Goal: Check status: Check status

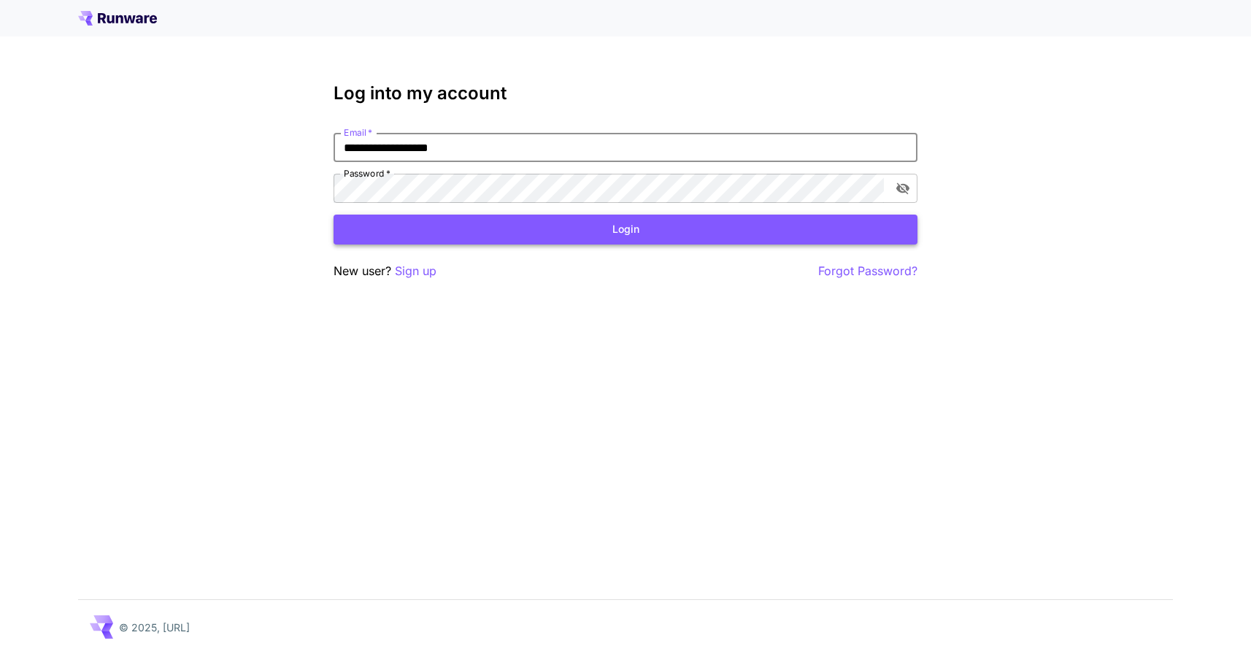
type input "**********"
click at [626, 228] on button "Login" at bounding box center [626, 230] width 584 height 30
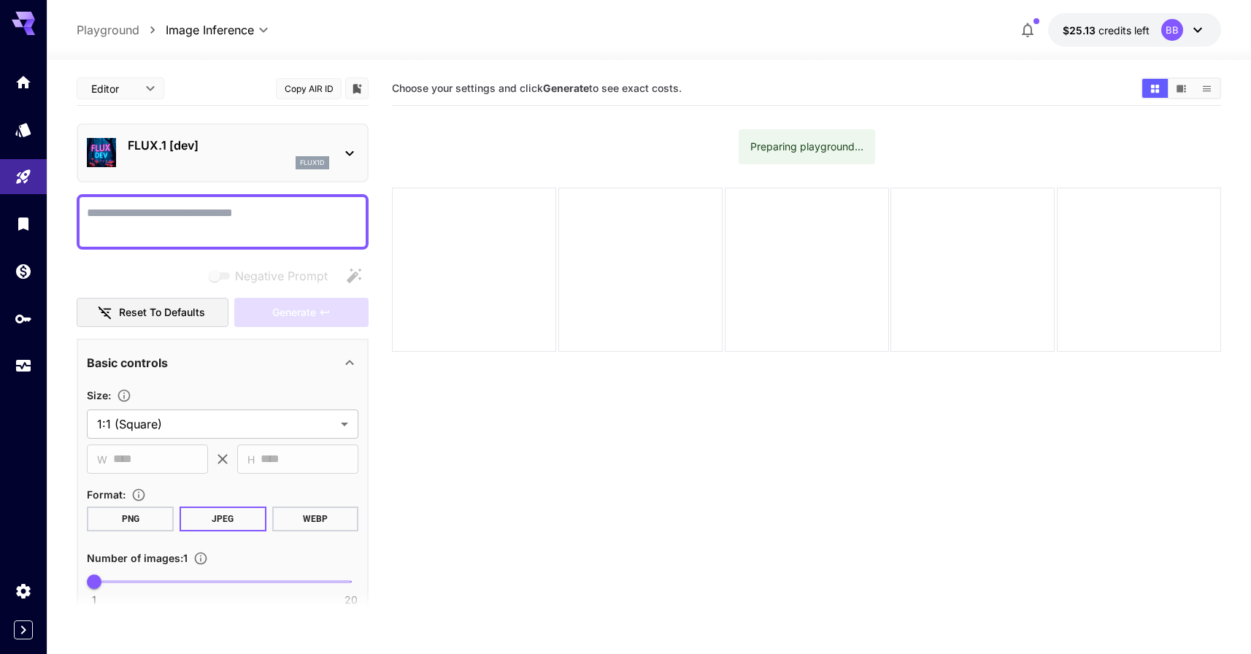
click at [1178, 160] on section "Choose your settings and click Generate to see exact costs. Preparing playgroun…" at bounding box center [806, 399] width 829 height 654
click at [875, 77] on div "Choose your settings and click Generate to see exact costs." at bounding box center [806, 88] width 829 height 22
click at [258, 31] on body "**********" at bounding box center [625, 384] width 1251 height 769
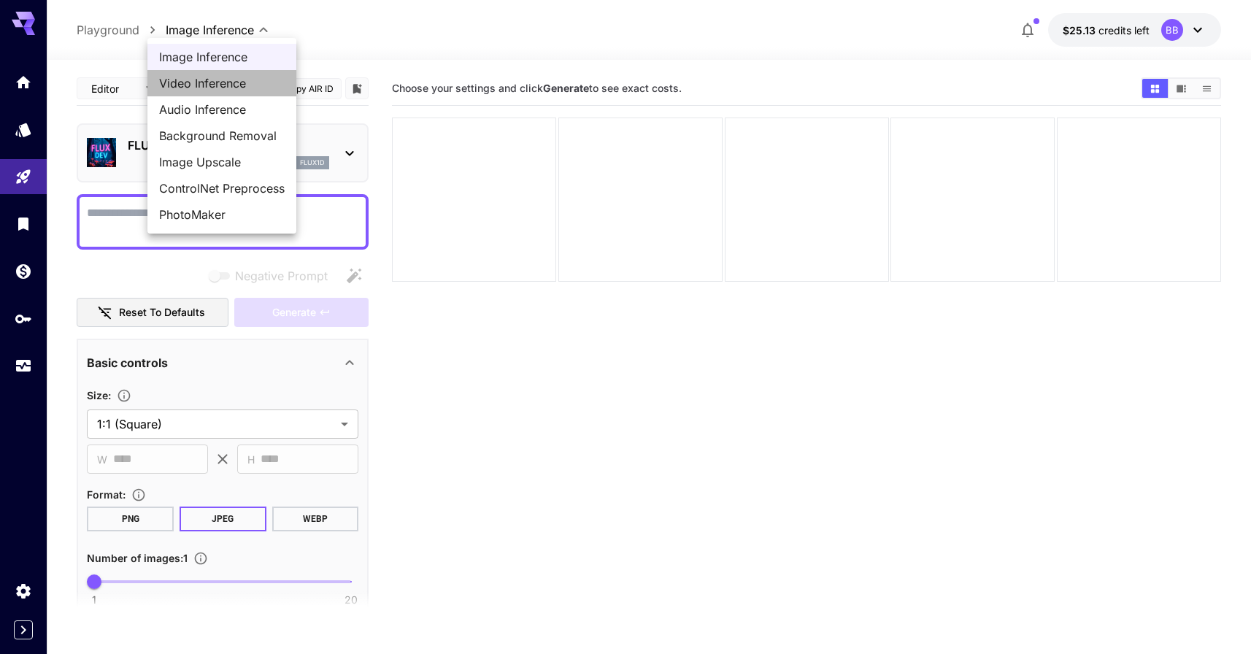
click at [237, 79] on span "Video Inference" at bounding box center [222, 83] width 126 height 18
type input "**********"
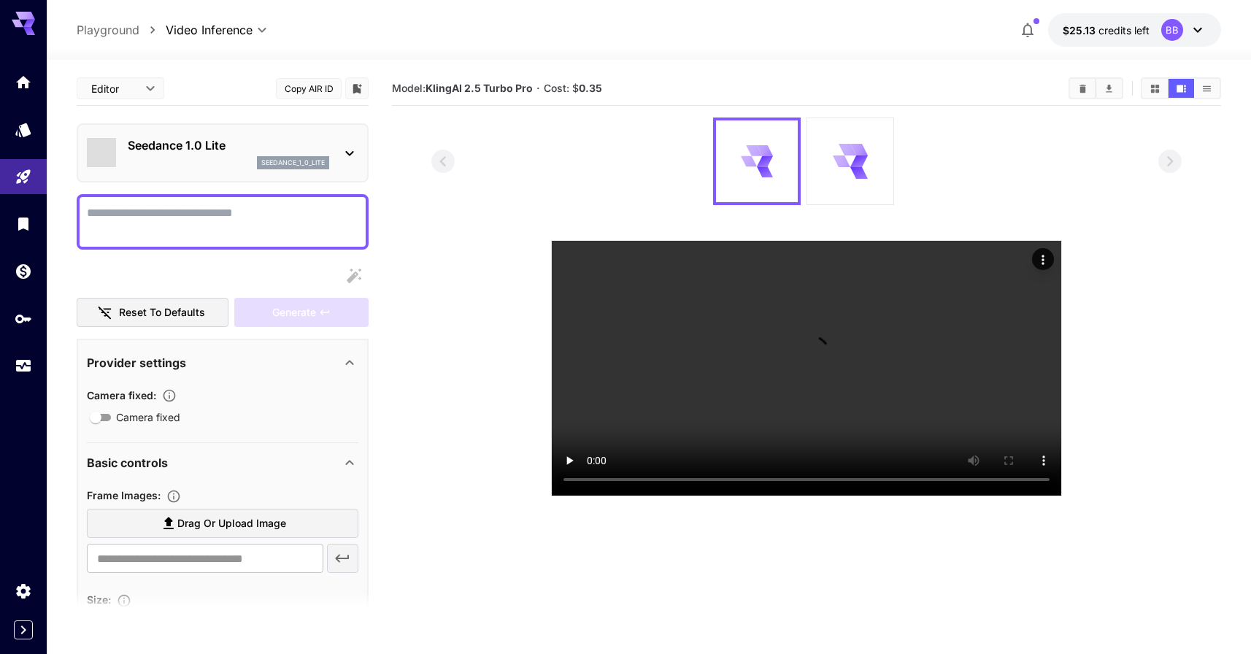
type input "*"
type input "**"
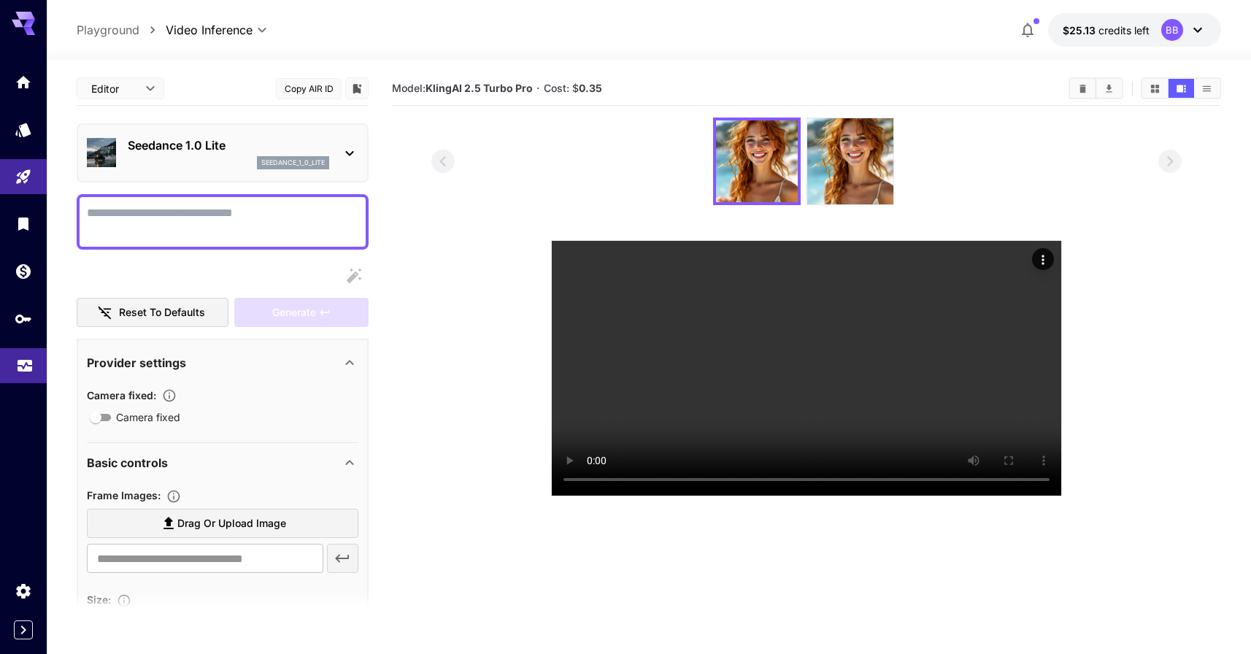
click at [28, 361] on icon "Usage" at bounding box center [25, 362] width 18 height 18
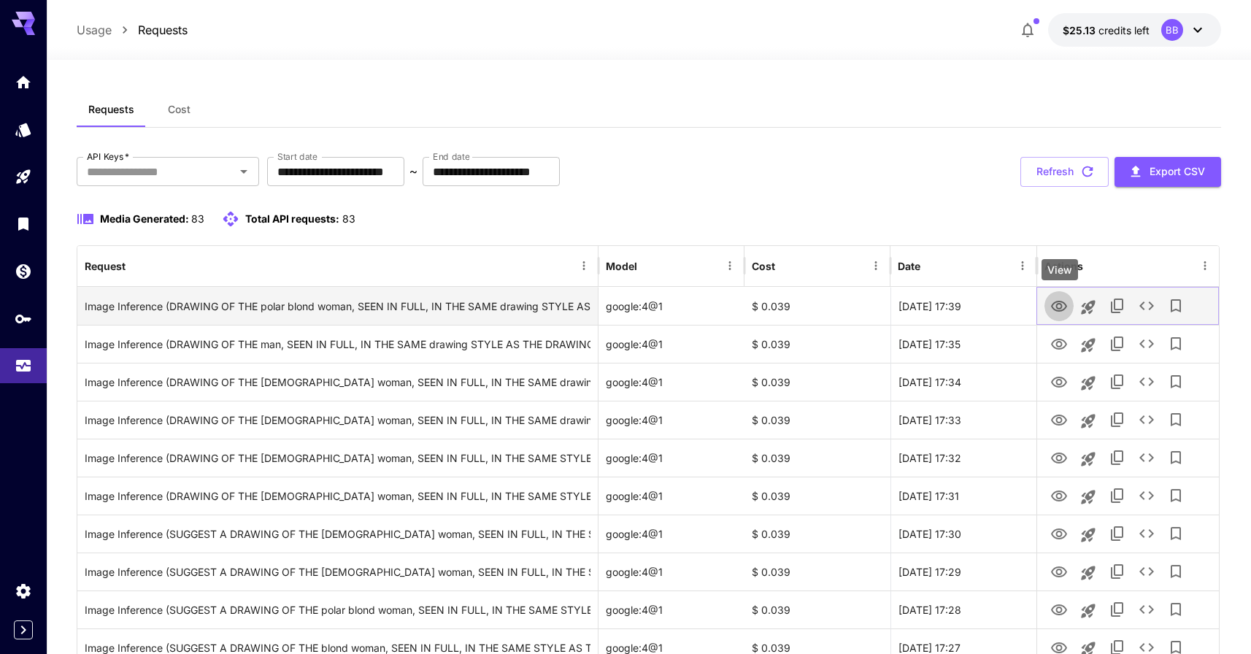
click at [1061, 304] on icon "View" at bounding box center [1059, 306] width 16 height 11
click at [1140, 304] on icon "See details" at bounding box center [1147, 306] width 18 height 18
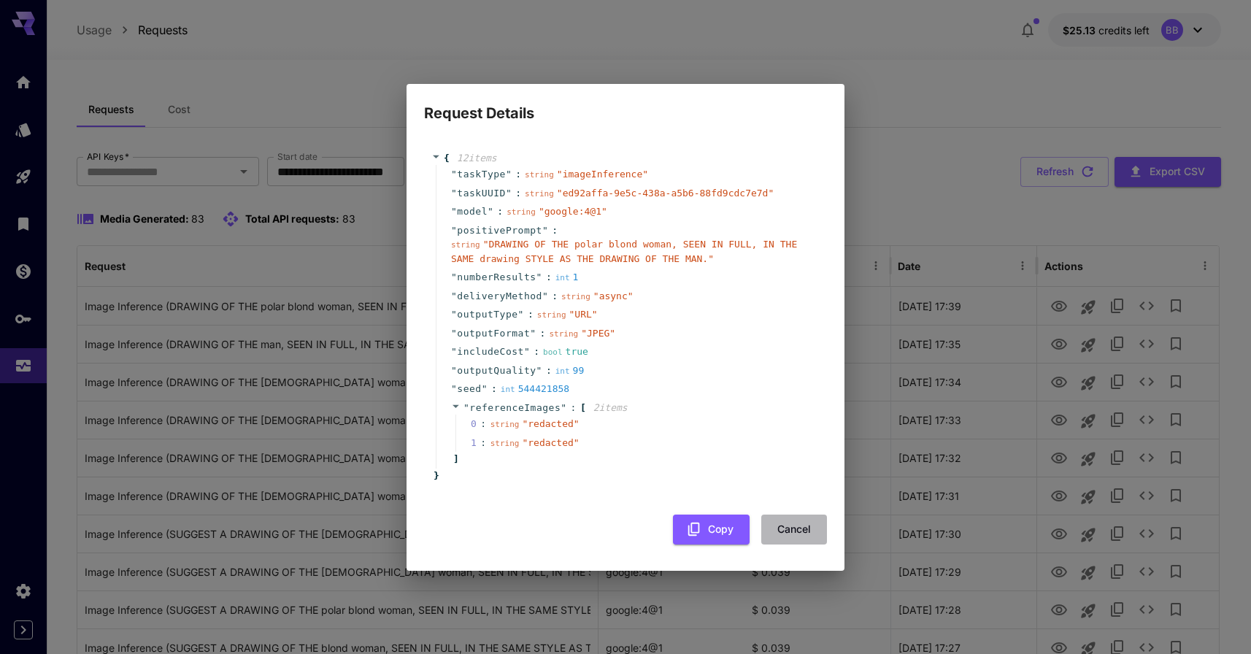
click at [798, 530] on button "Cancel" at bounding box center [794, 530] width 66 height 30
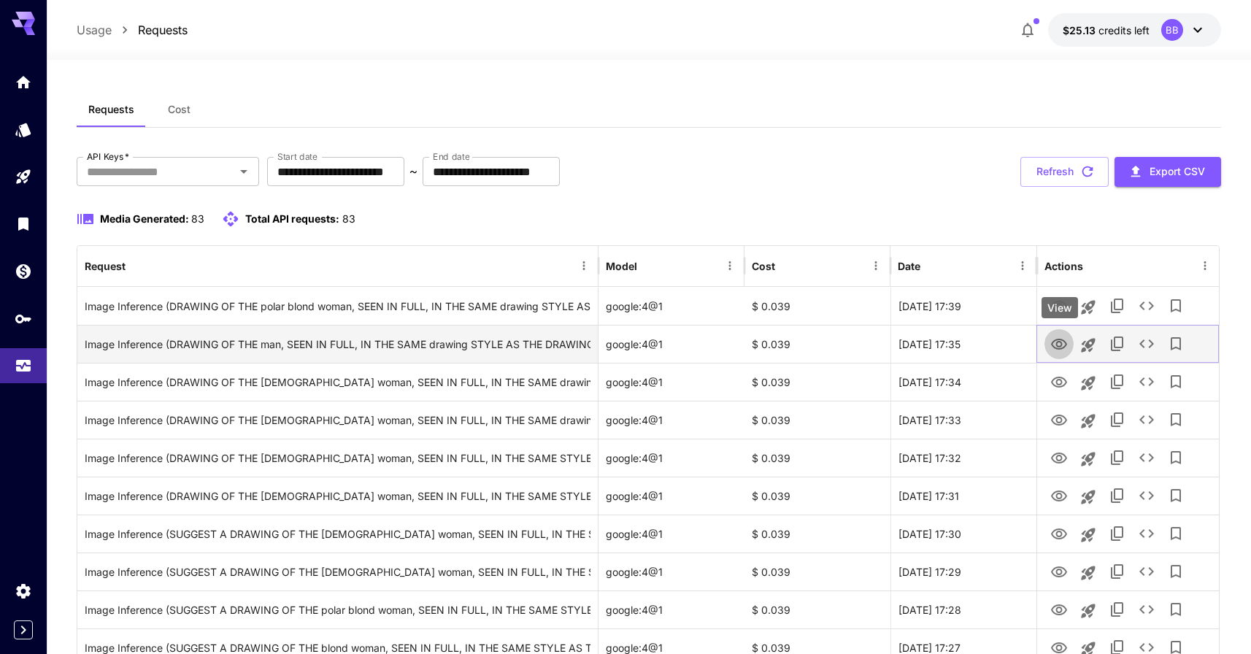
click at [1061, 343] on icon "View" at bounding box center [1059, 344] width 16 height 11
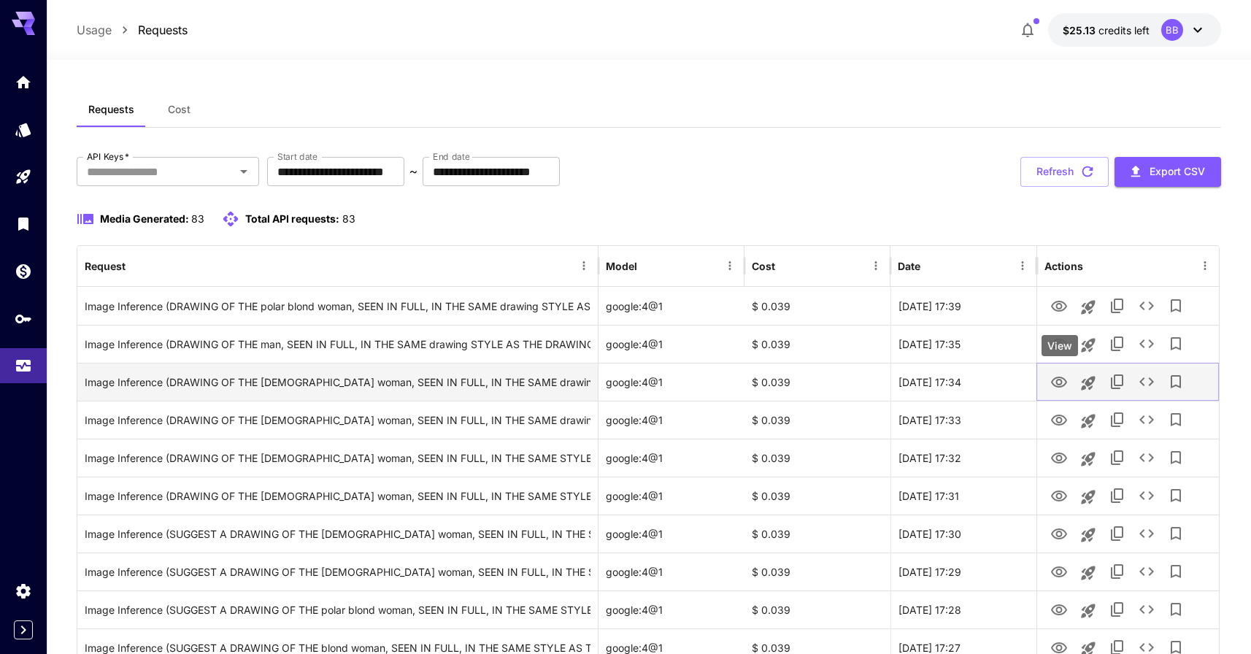
click at [1053, 383] on icon "View" at bounding box center [1060, 383] width 18 height 18
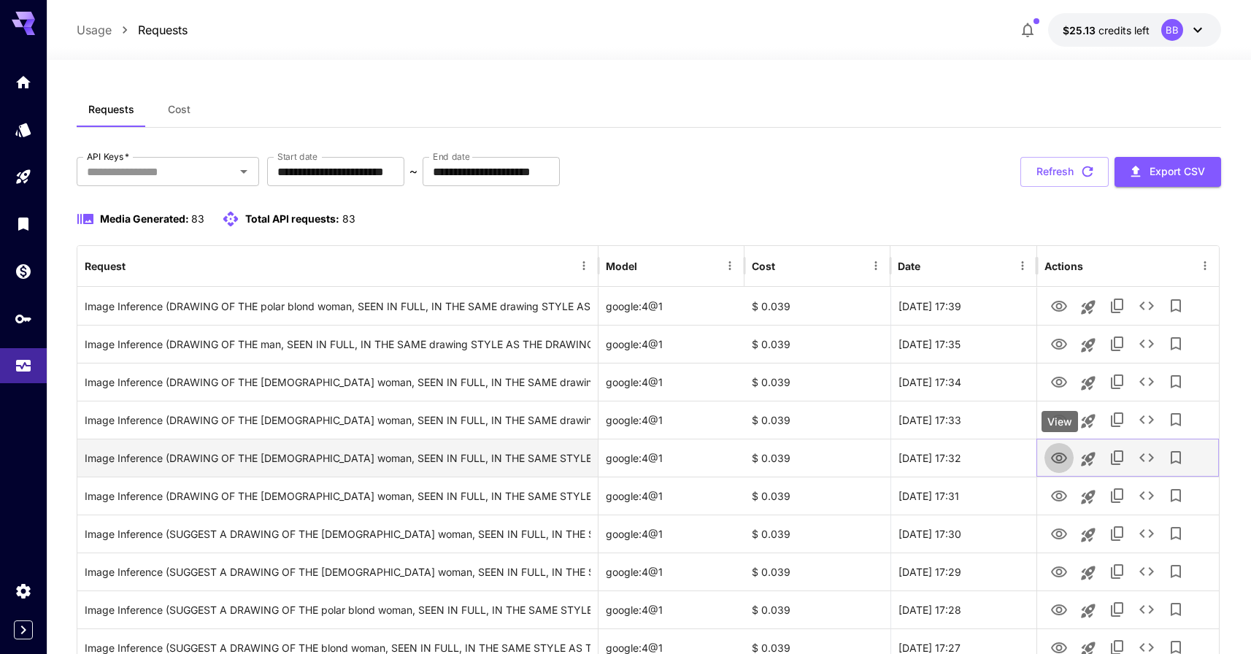
click at [1062, 460] on icon "View" at bounding box center [1060, 459] width 18 height 18
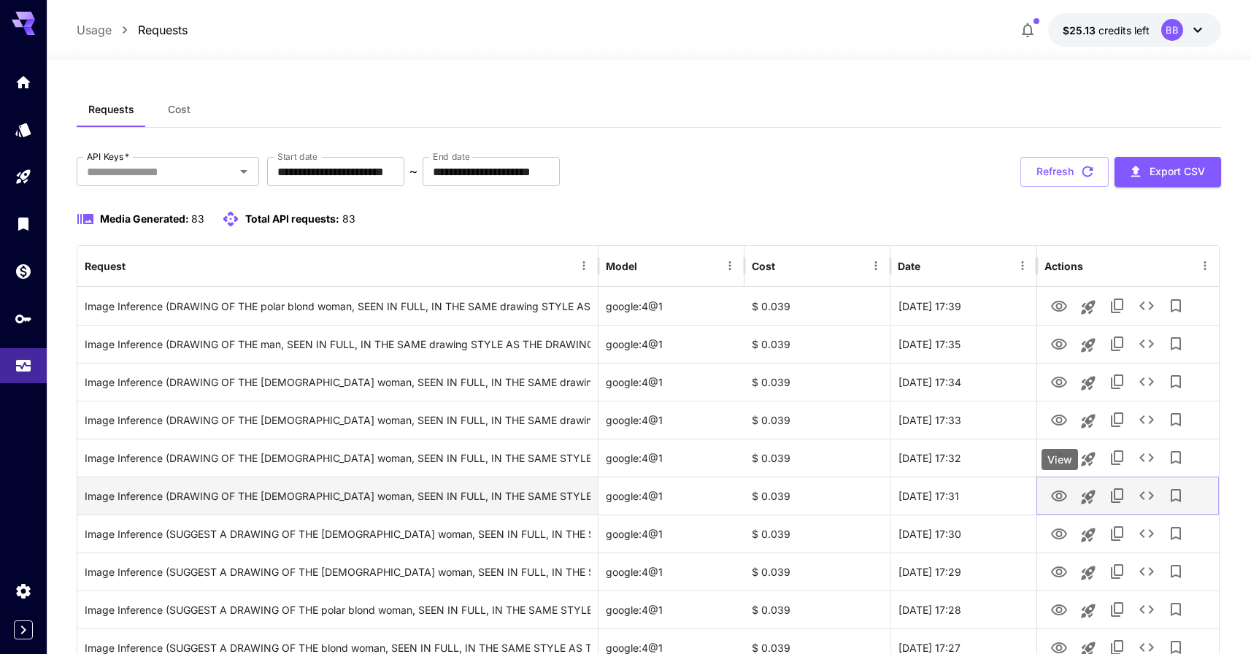
click at [1068, 494] on button "View" at bounding box center [1059, 495] width 29 height 30
click at [1051, 489] on icon "View" at bounding box center [1060, 497] width 18 height 18
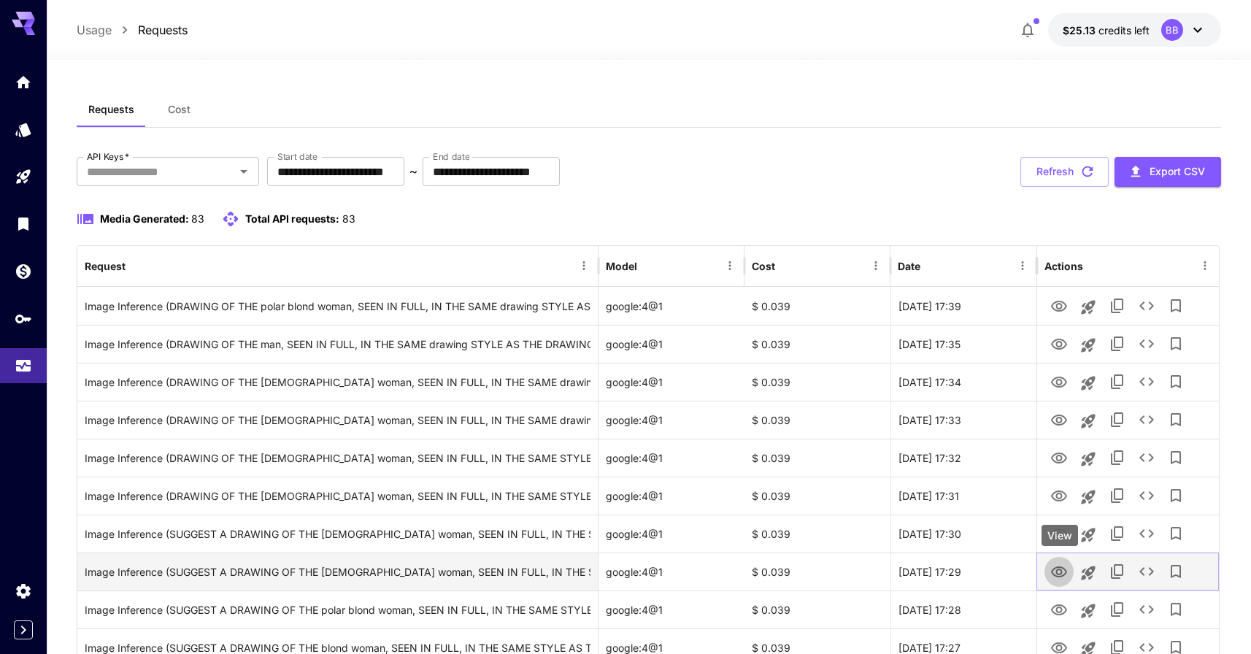
click at [1056, 572] on icon "View" at bounding box center [1060, 573] width 18 height 18
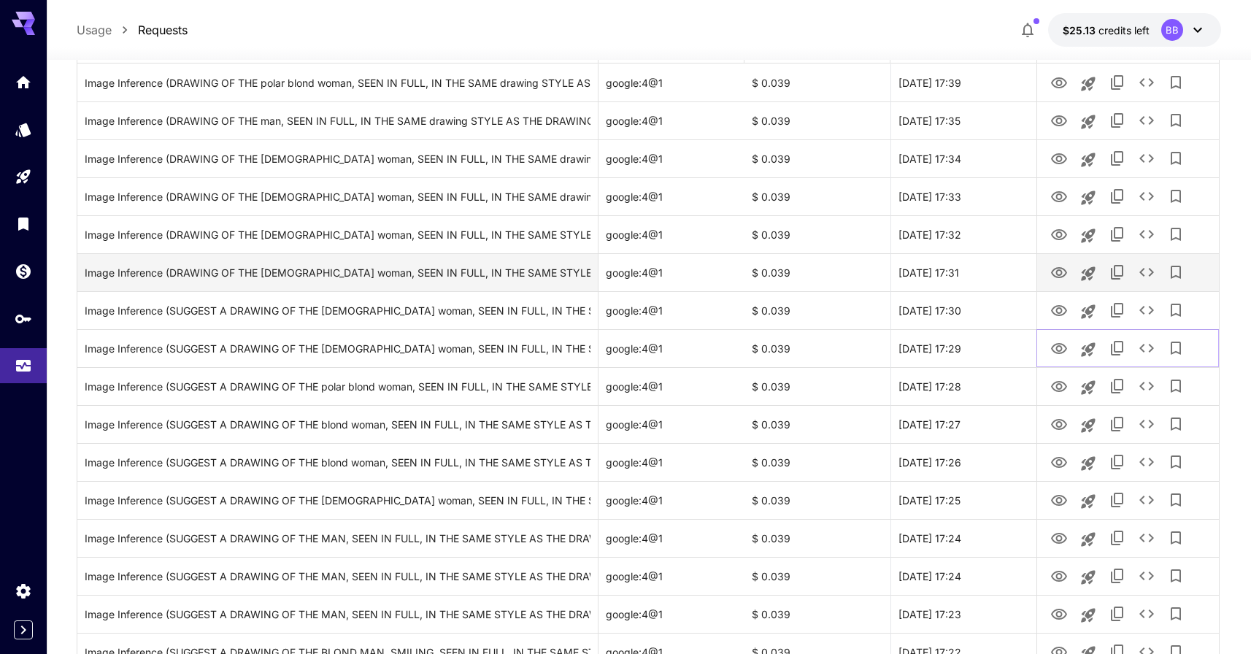
scroll to position [447, 0]
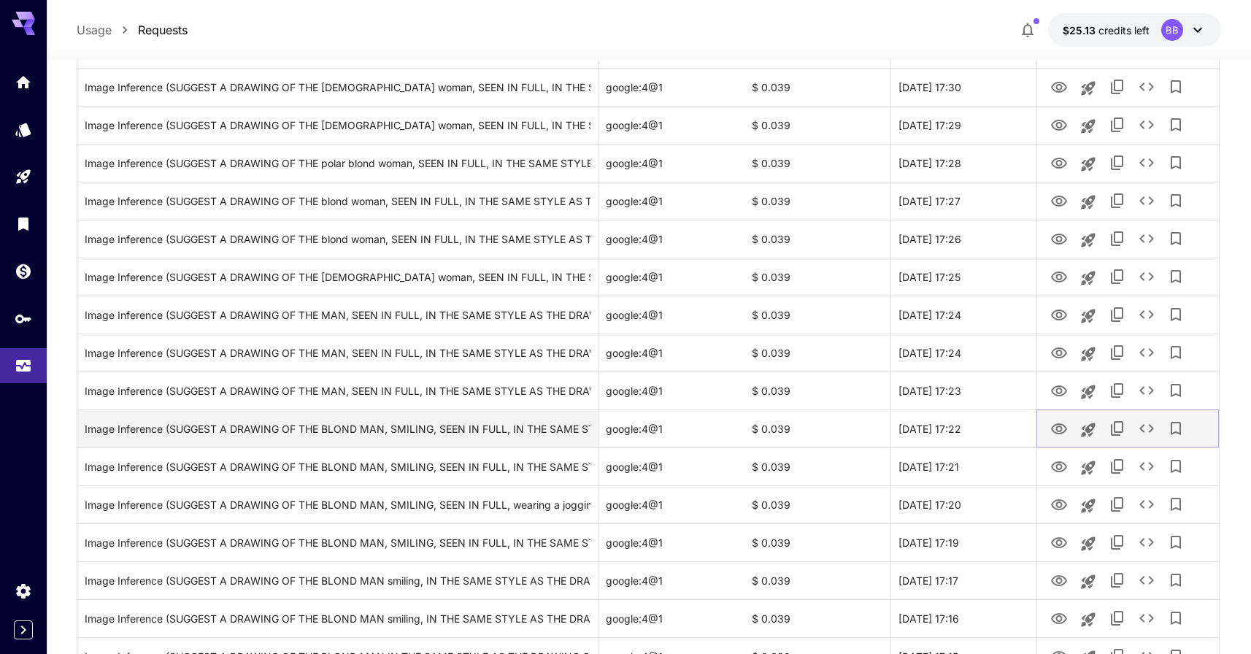
click at [1056, 427] on icon "View" at bounding box center [1060, 430] width 18 height 18
click at [1148, 428] on icon "See details" at bounding box center [1147, 429] width 18 height 18
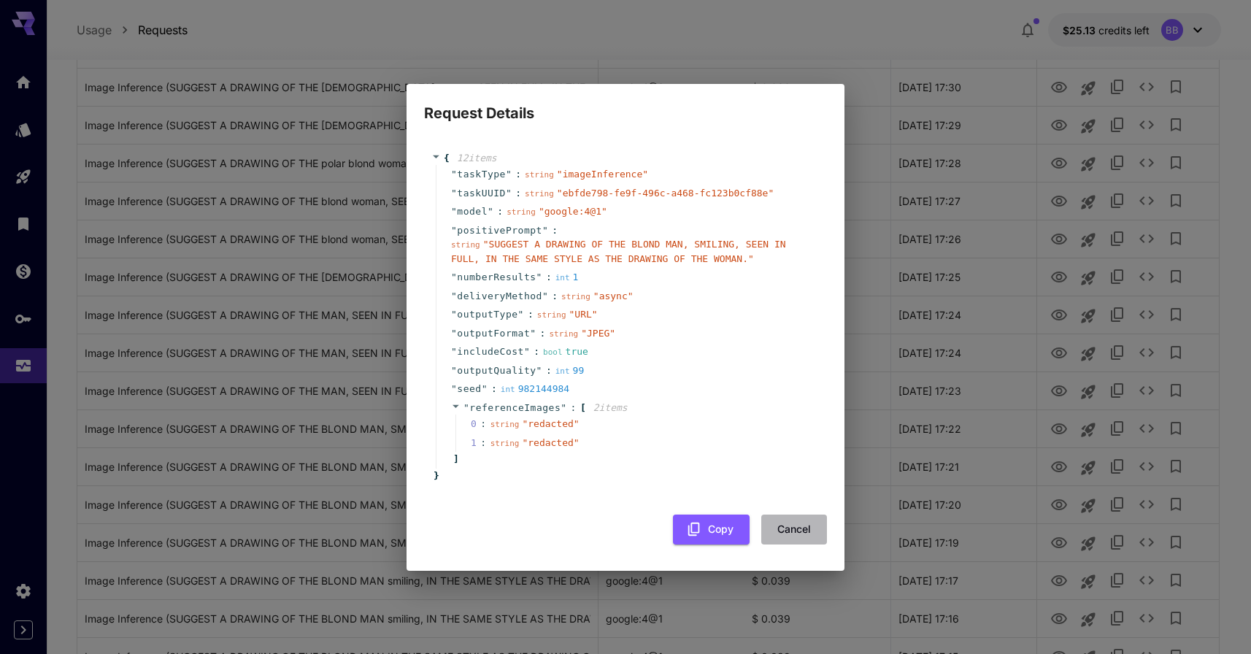
click at [794, 533] on button "Cancel" at bounding box center [794, 530] width 66 height 30
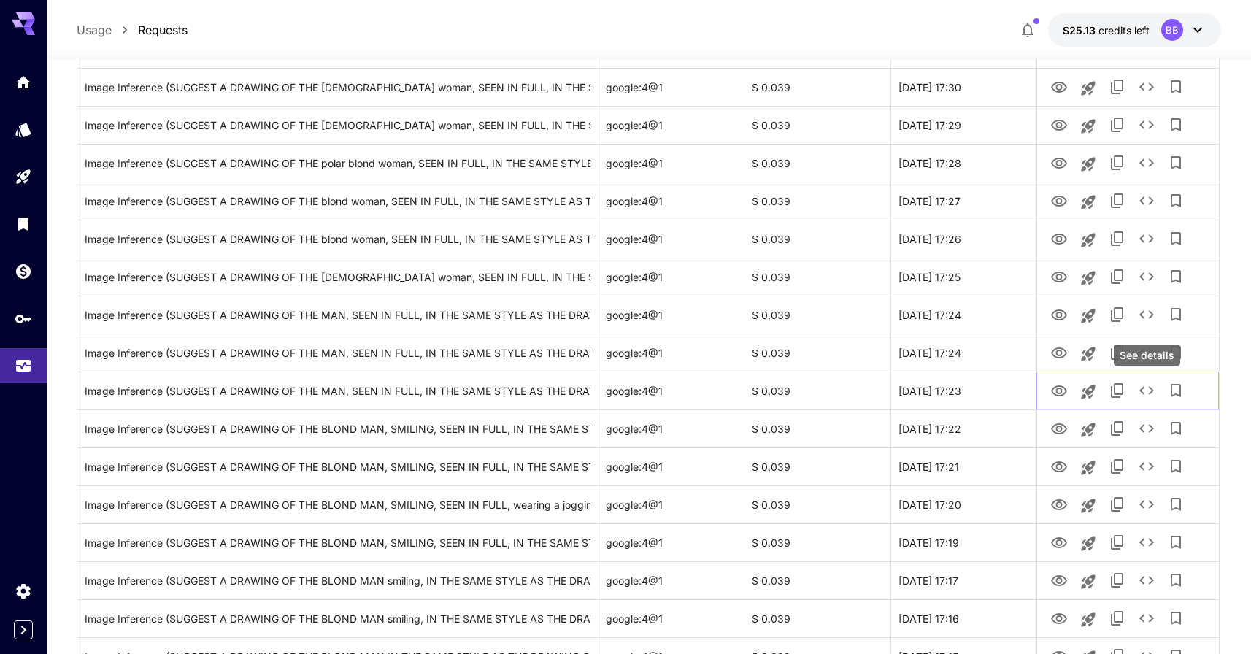
click at [1148, 356] on div "See details" at bounding box center [1147, 355] width 66 height 21
click at [1149, 347] on div "See details" at bounding box center [1147, 355] width 66 height 21
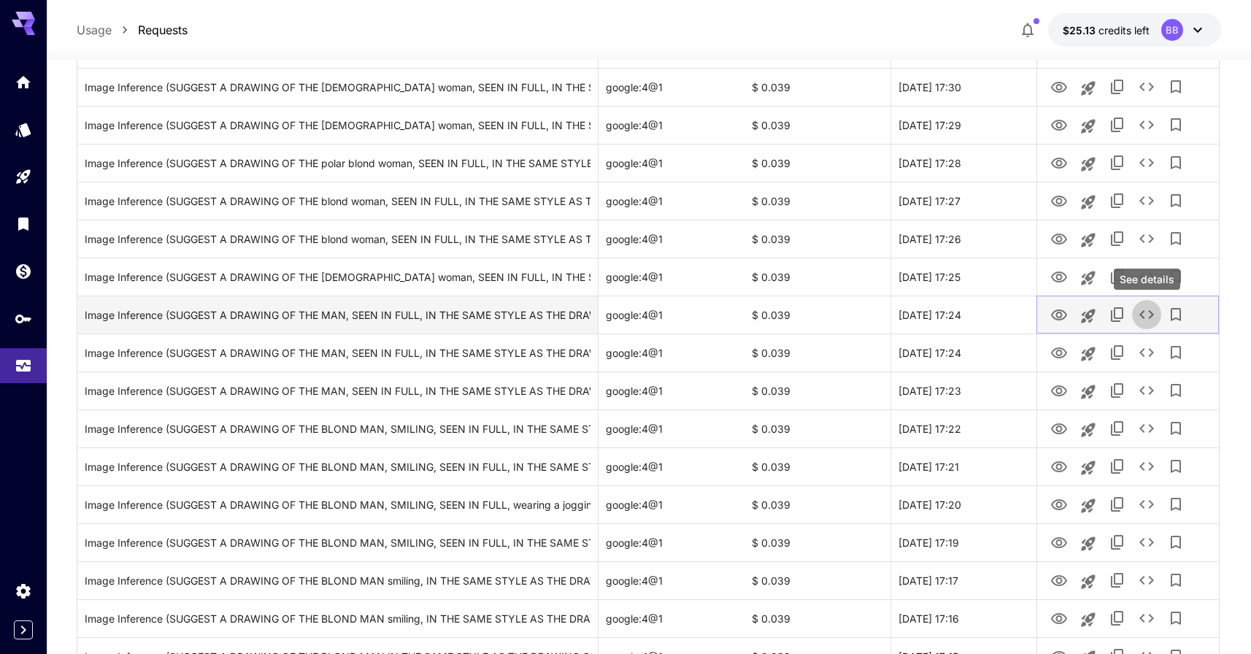
click at [1145, 315] on icon "See details" at bounding box center [1147, 315] width 18 height 18
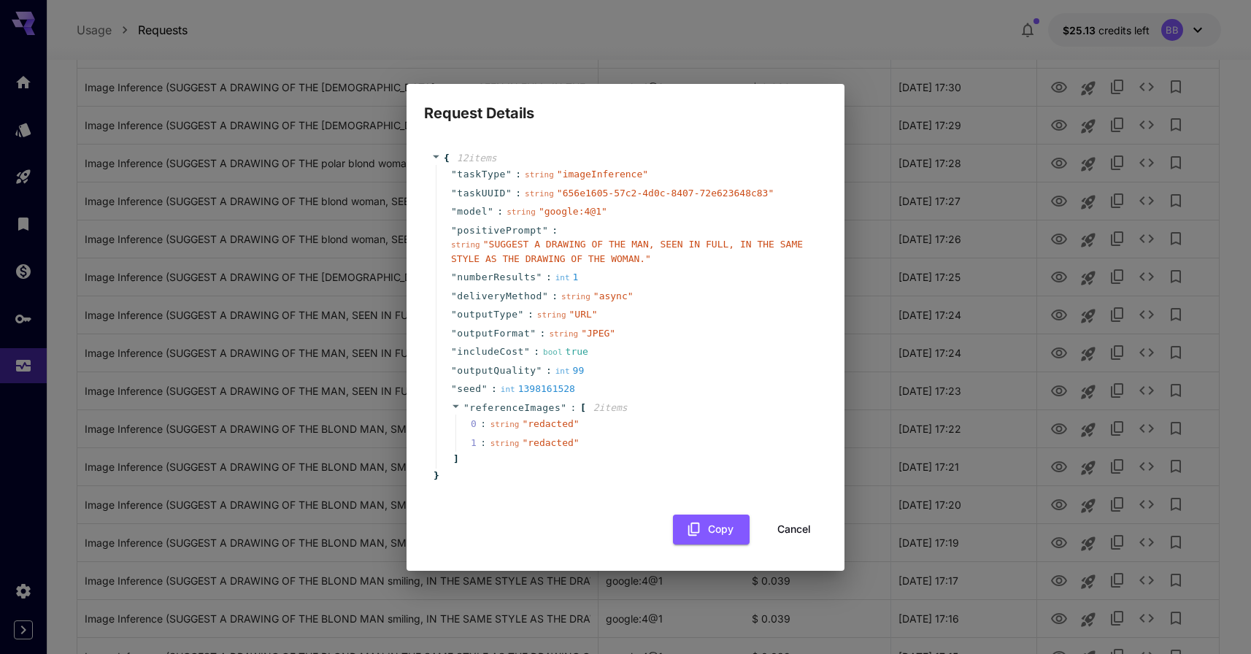
click at [1056, 312] on div "Request Details { 12 item s " taskType " : string " imageInference " " taskUUID…" at bounding box center [625, 327] width 1251 height 654
click at [804, 515] on button "Cancel" at bounding box center [794, 530] width 66 height 30
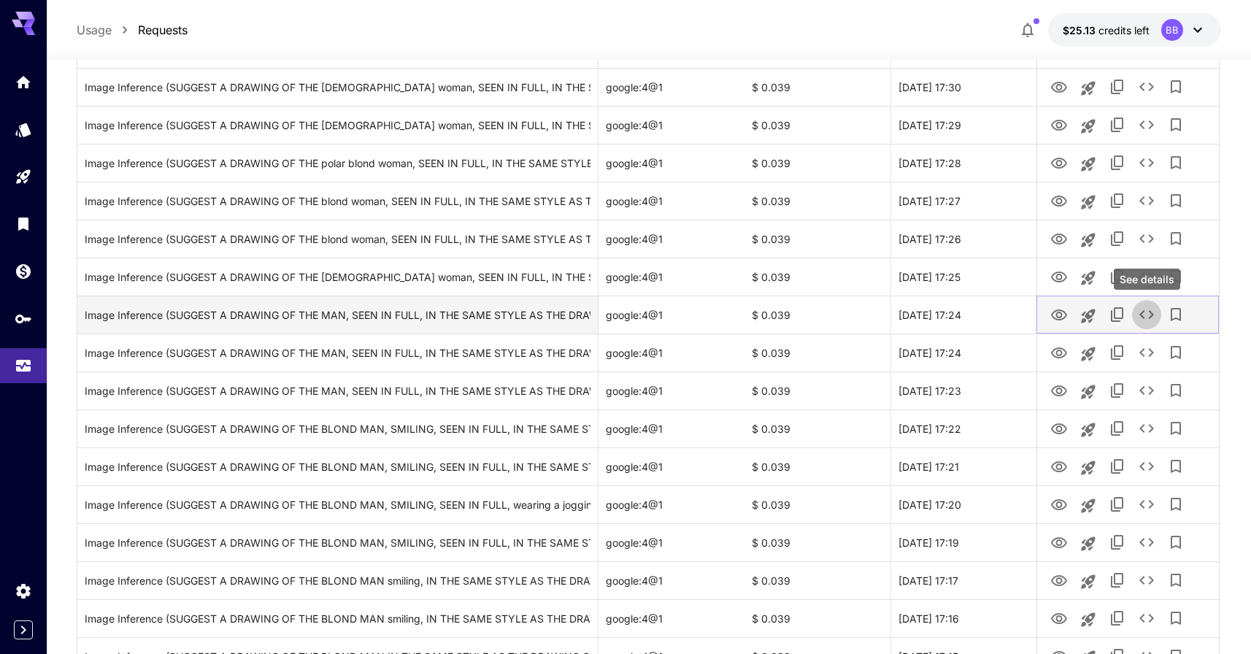
click at [1145, 314] on icon "See details" at bounding box center [1147, 315] width 18 height 18
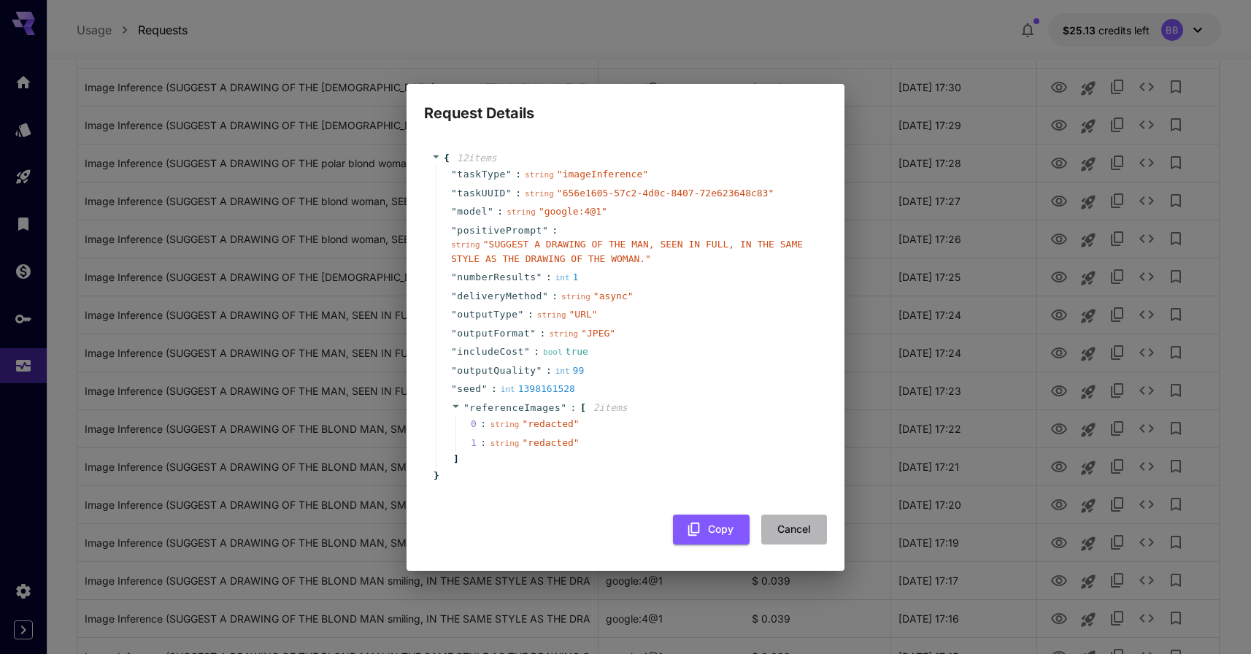
click at [803, 524] on button "Cancel" at bounding box center [794, 530] width 66 height 30
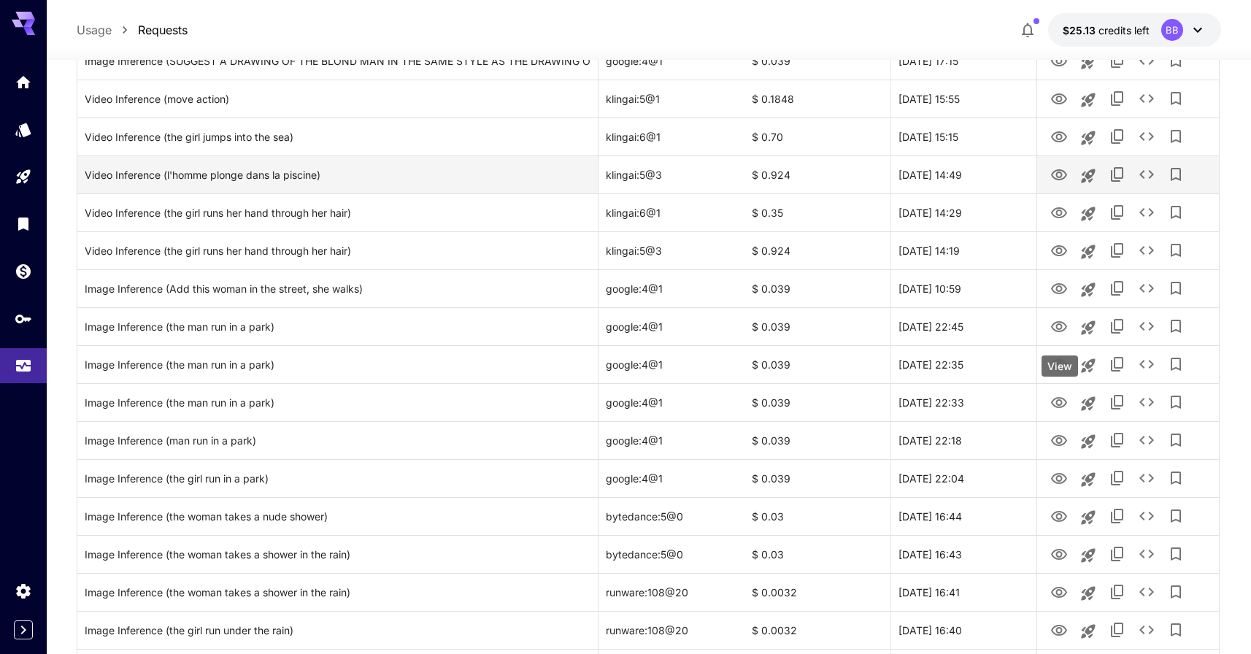
scroll to position [745, 0]
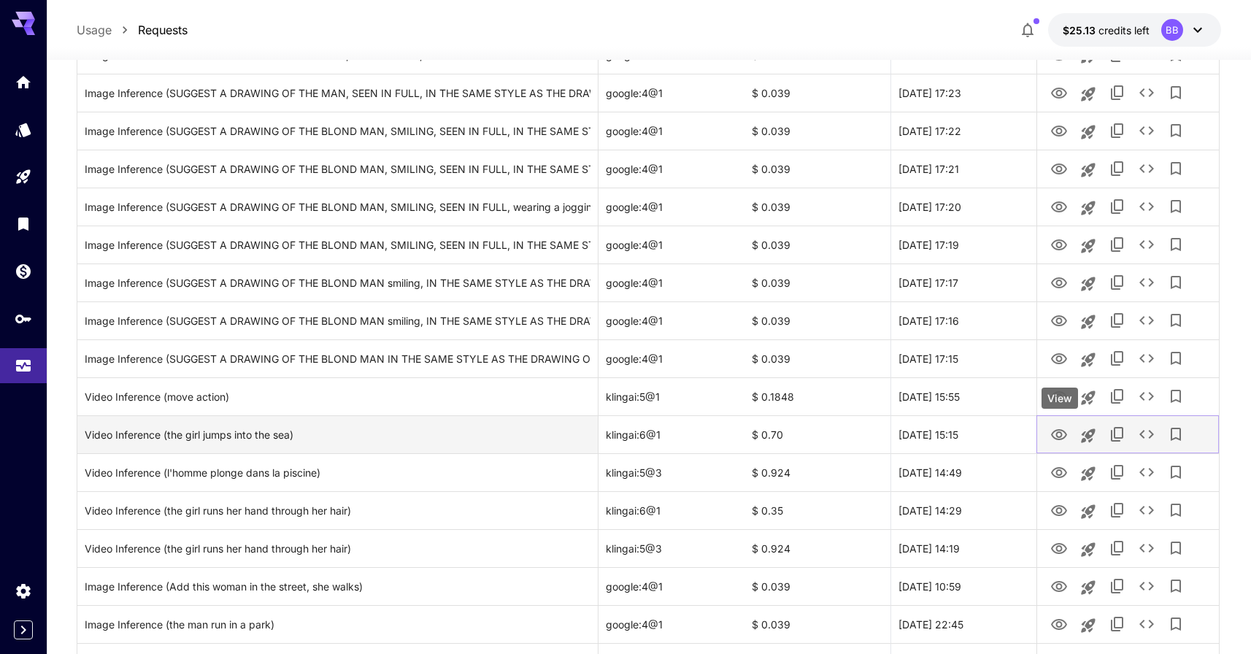
click at [1057, 436] on icon "View" at bounding box center [1059, 434] width 16 height 11
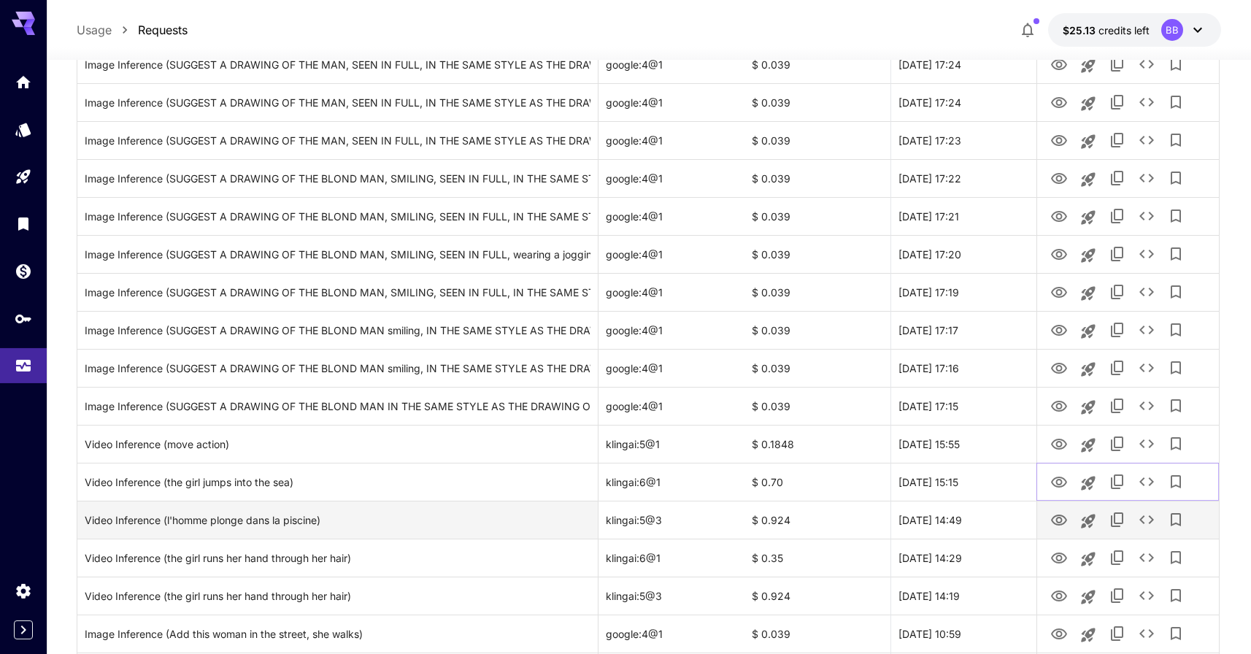
scroll to position [670, 0]
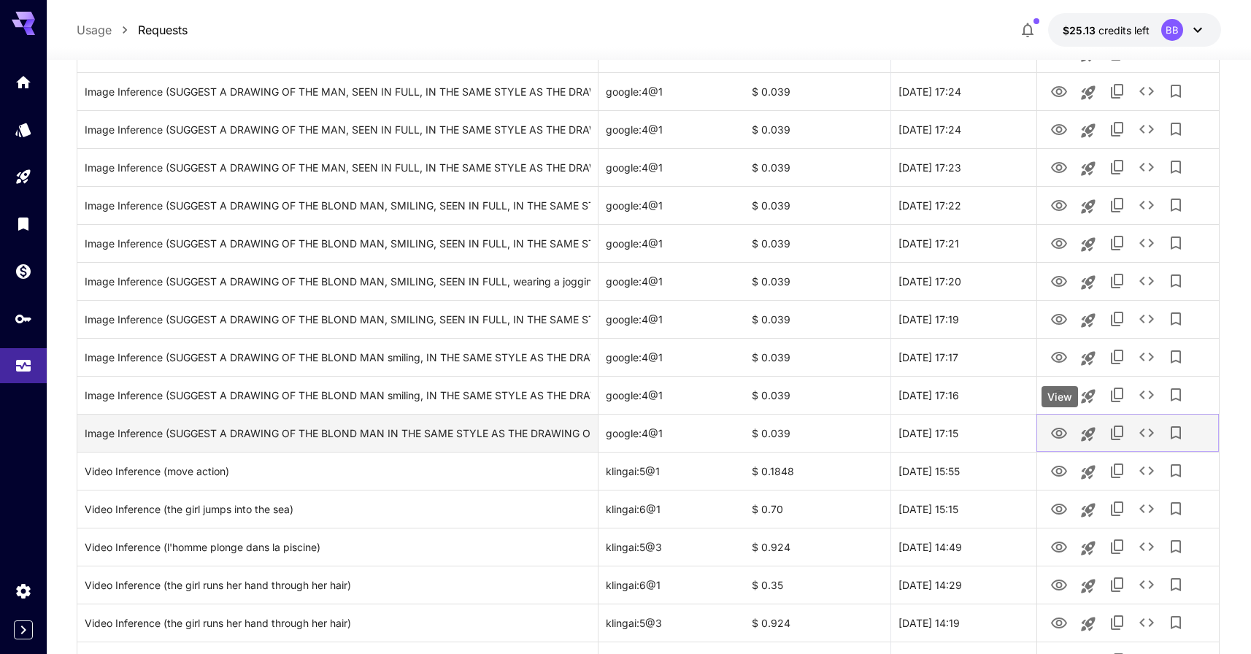
click at [1059, 432] on icon "View" at bounding box center [1060, 434] width 18 height 18
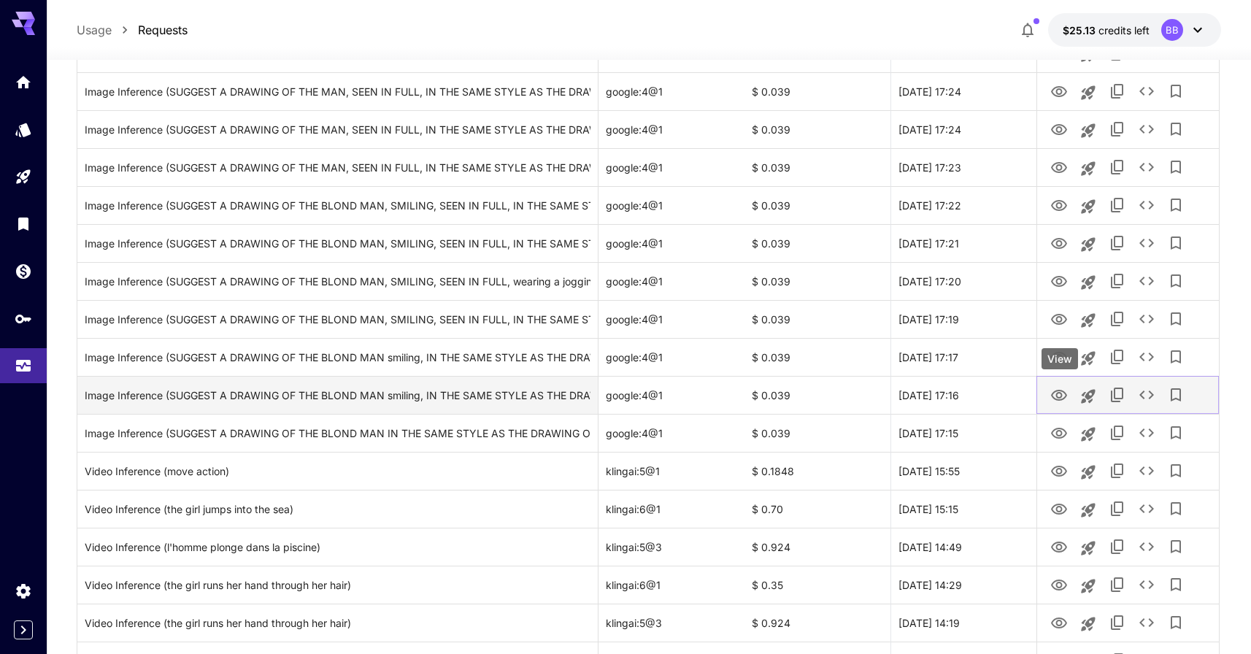
click at [1059, 400] on icon "View" at bounding box center [1060, 396] width 18 height 18
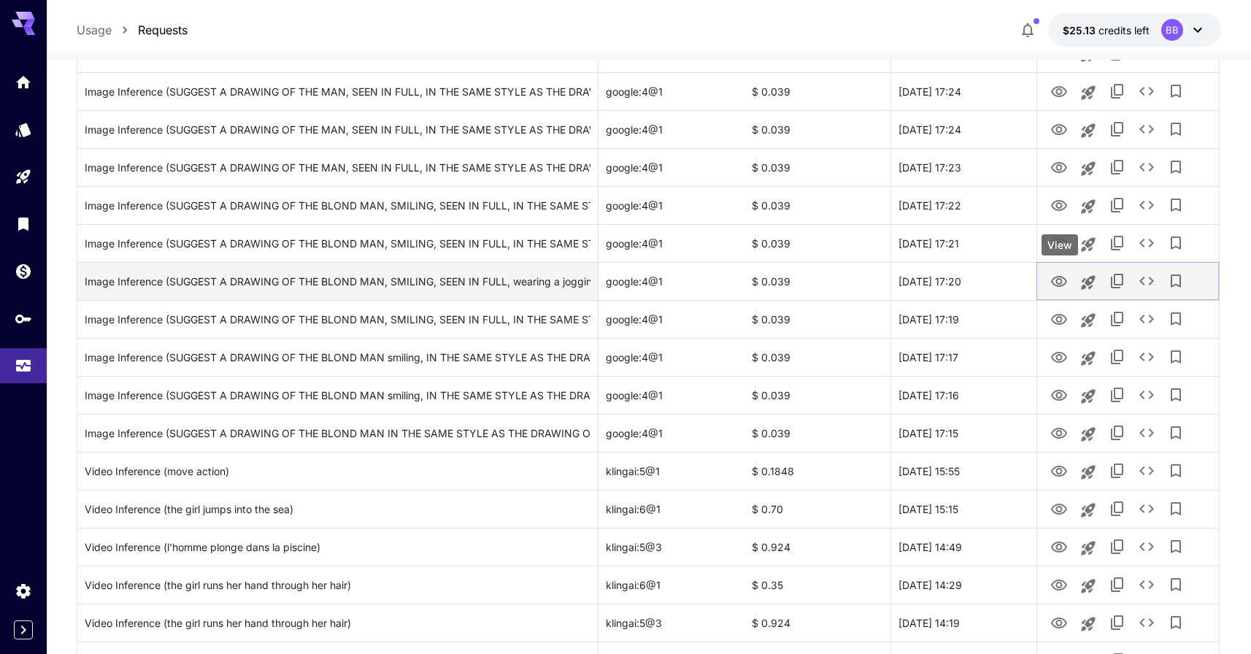
click at [1059, 285] on icon "View" at bounding box center [1059, 281] width 16 height 11
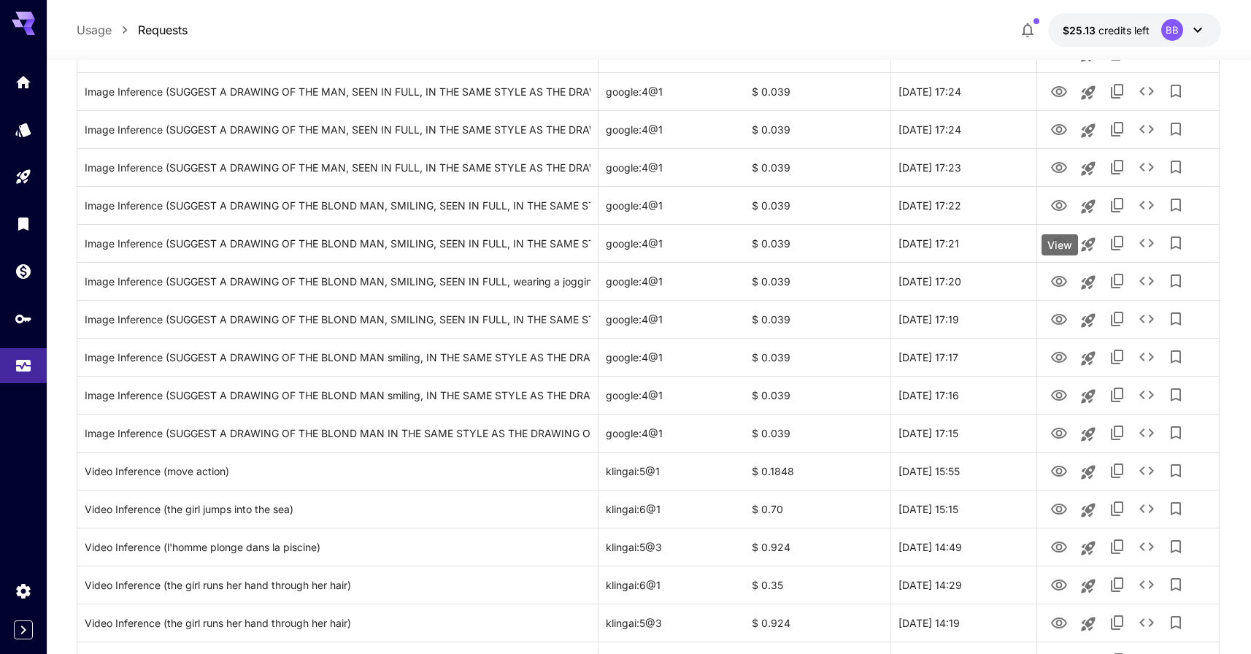
click at [1059, 249] on body "**********" at bounding box center [625, 464] width 1251 height 2268
click at [1059, 249] on icon "View" at bounding box center [1060, 244] width 18 height 18
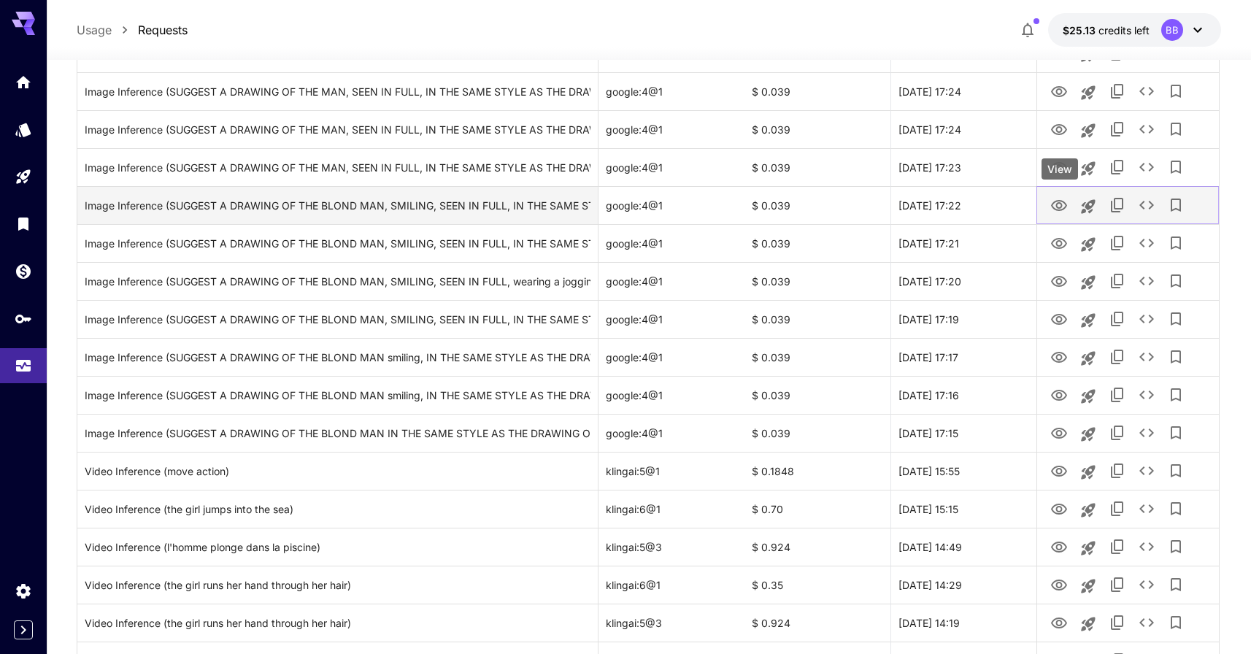
click at [1060, 203] on icon "View" at bounding box center [1059, 205] width 16 height 11
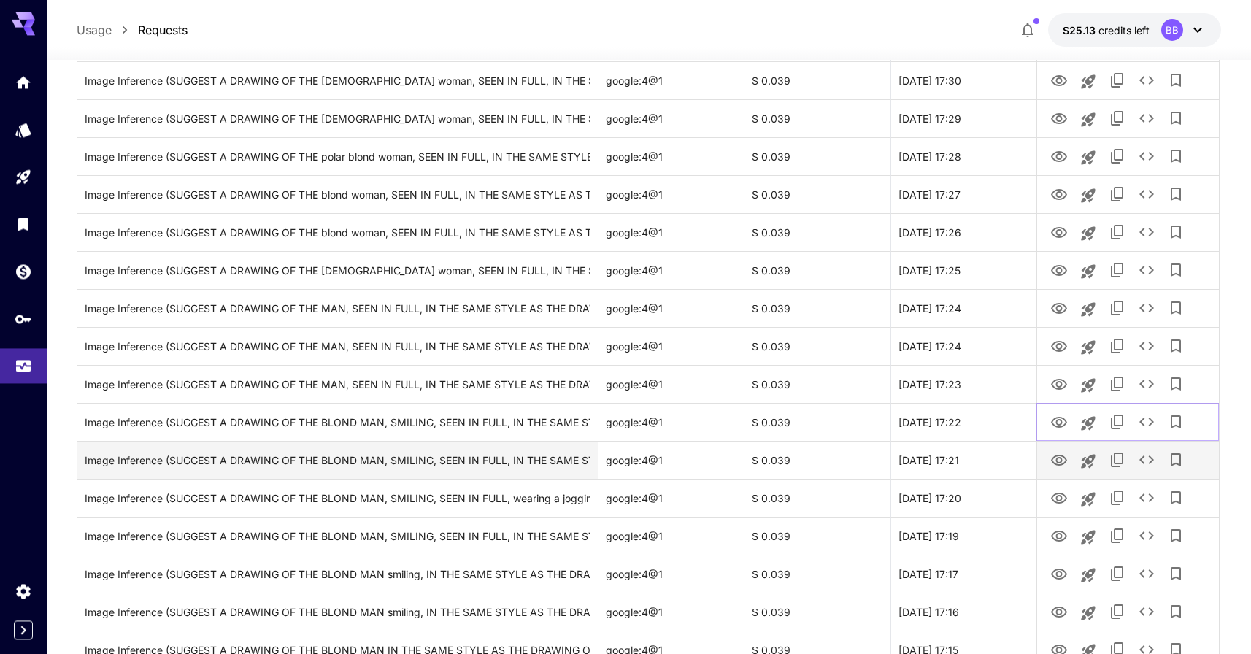
scroll to position [447, 0]
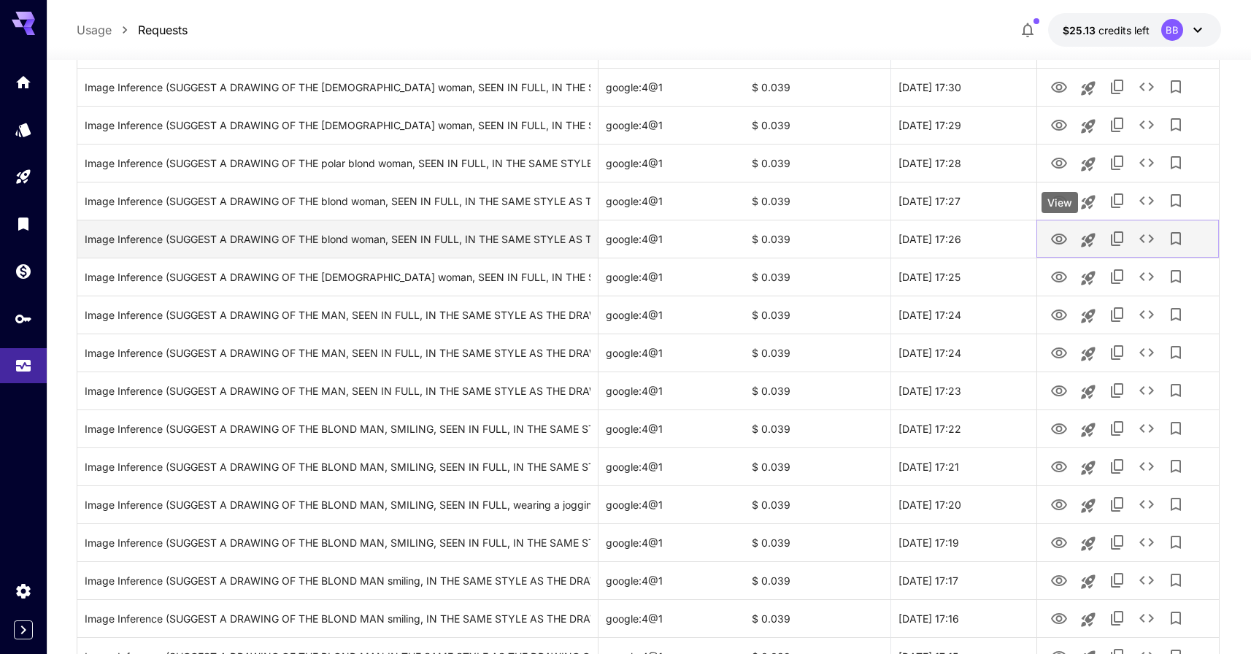
click at [1061, 241] on icon "View" at bounding box center [1059, 239] width 16 height 11
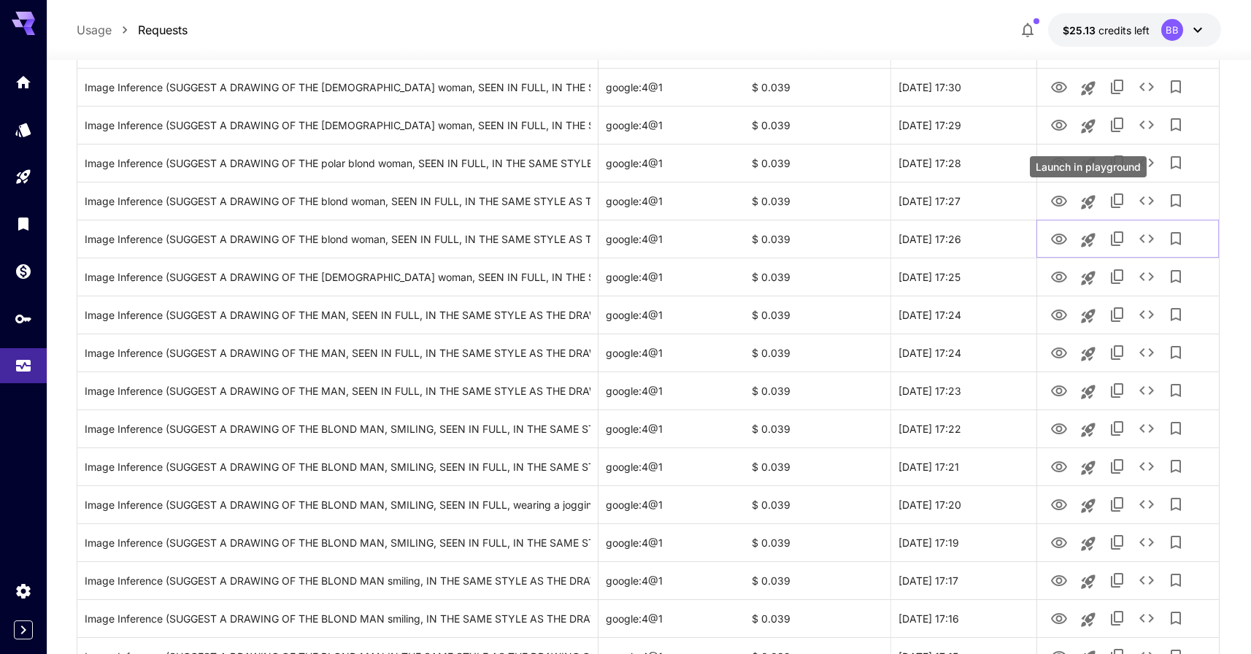
scroll to position [298, 0]
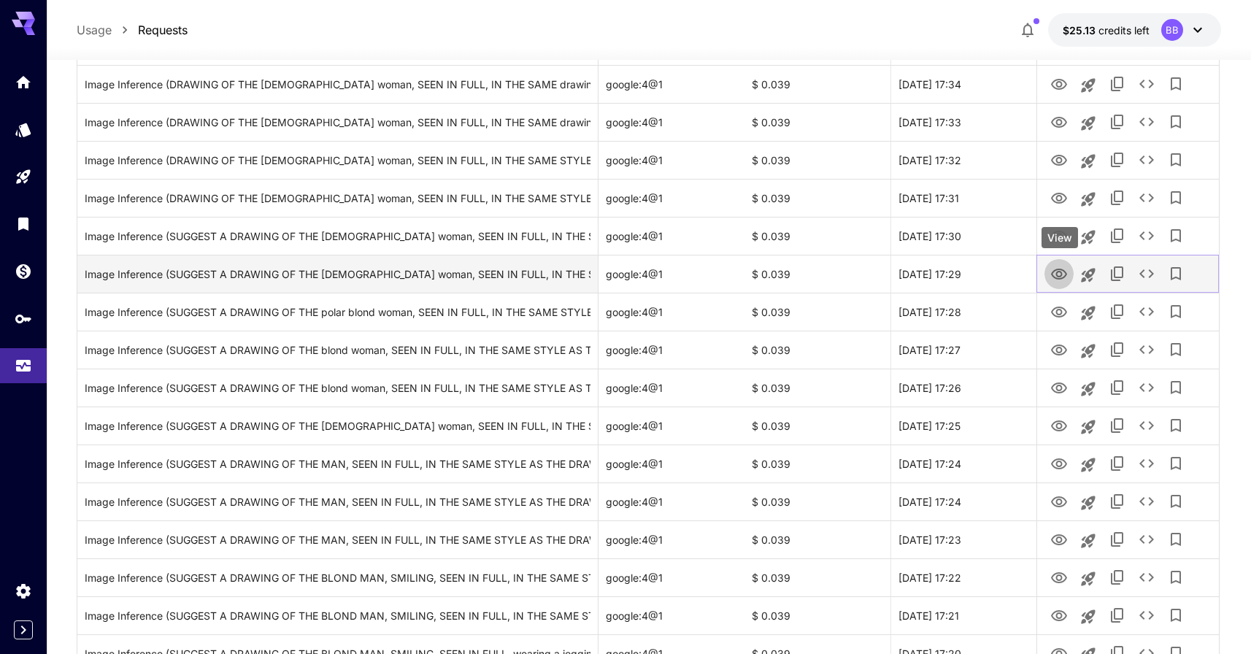
click at [1059, 272] on icon "View" at bounding box center [1060, 275] width 18 height 18
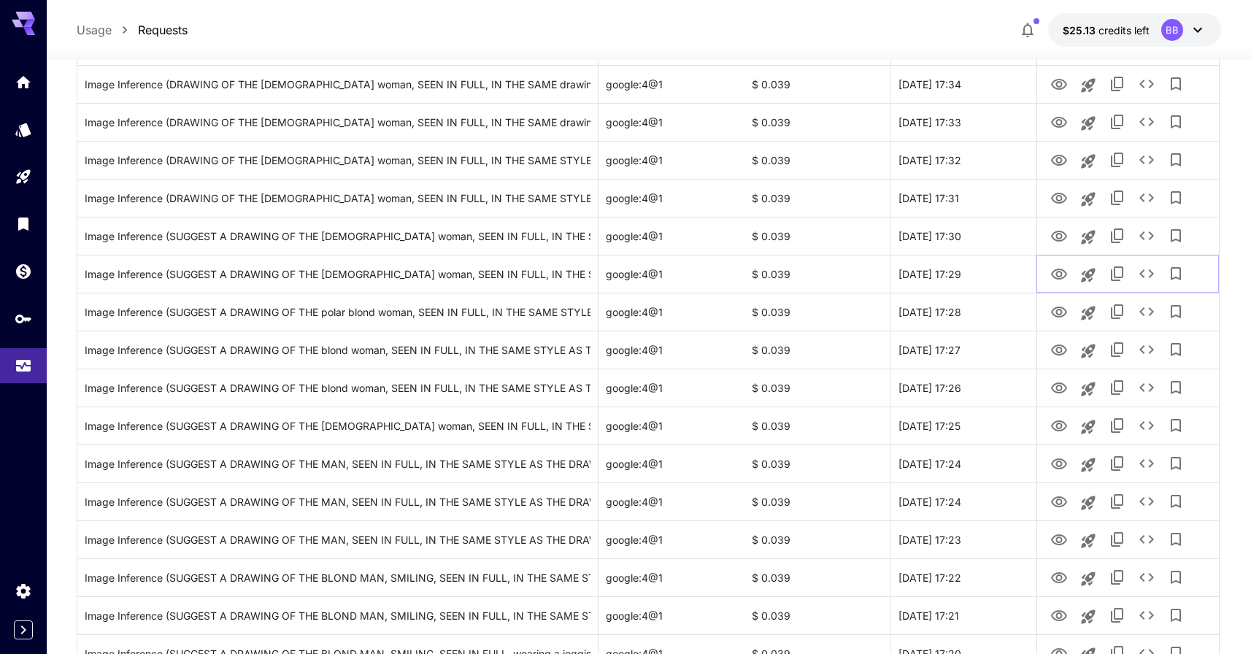
scroll to position [0, 0]
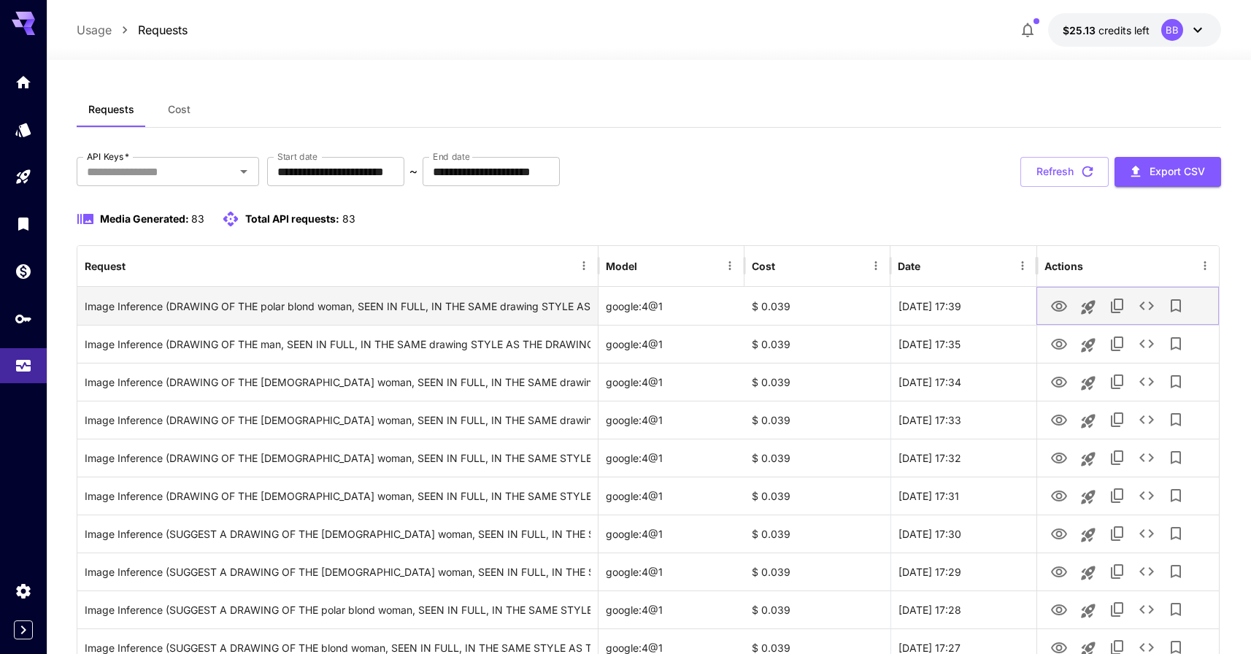
click at [1061, 301] on icon "View" at bounding box center [1060, 307] width 18 height 18
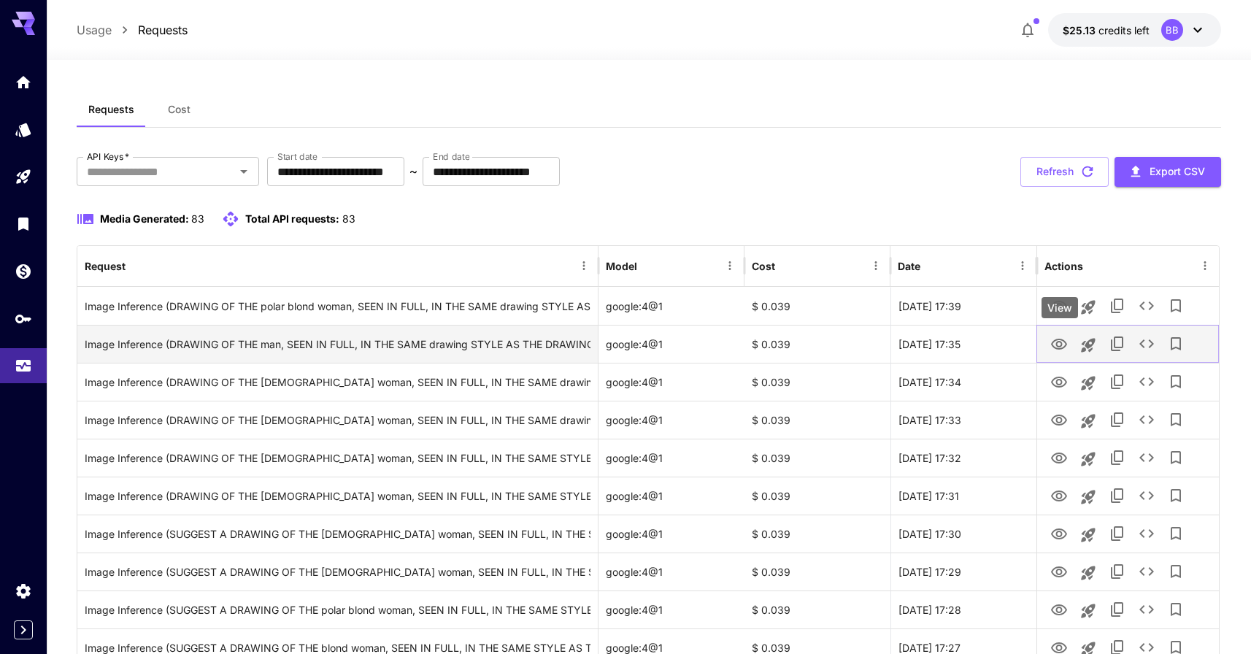
click at [1055, 345] on icon "View" at bounding box center [1060, 345] width 18 height 18
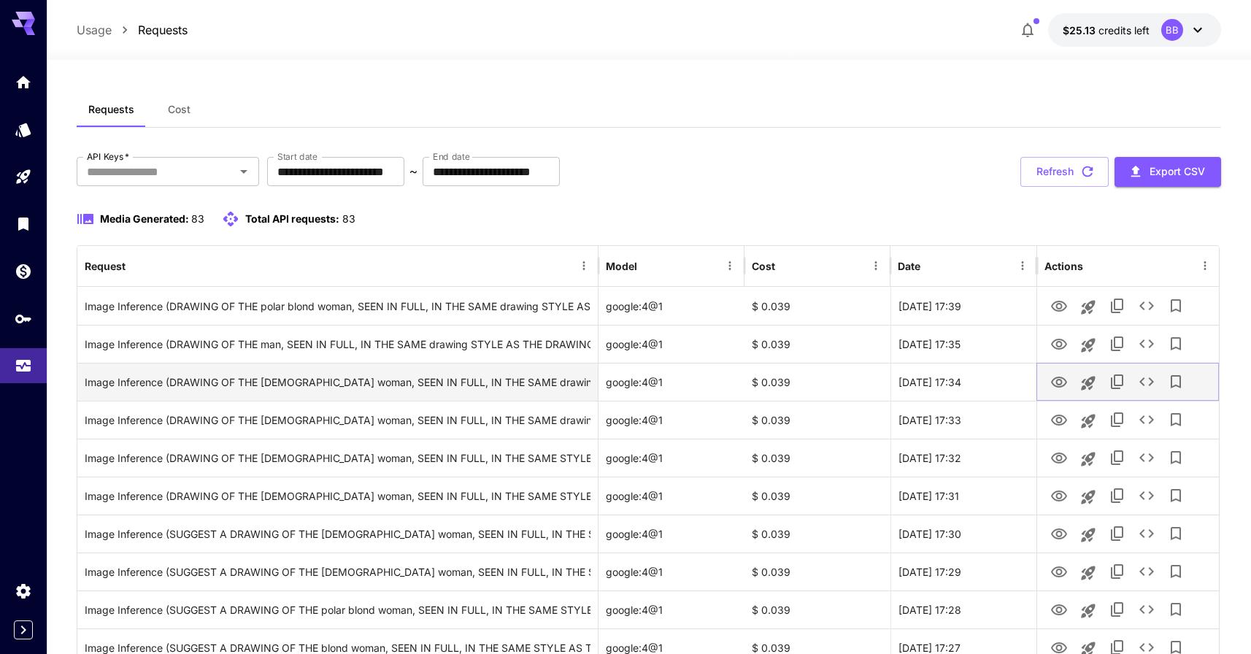
click at [1058, 380] on icon "View" at bounding box center [1059, 382] width 16 height 11
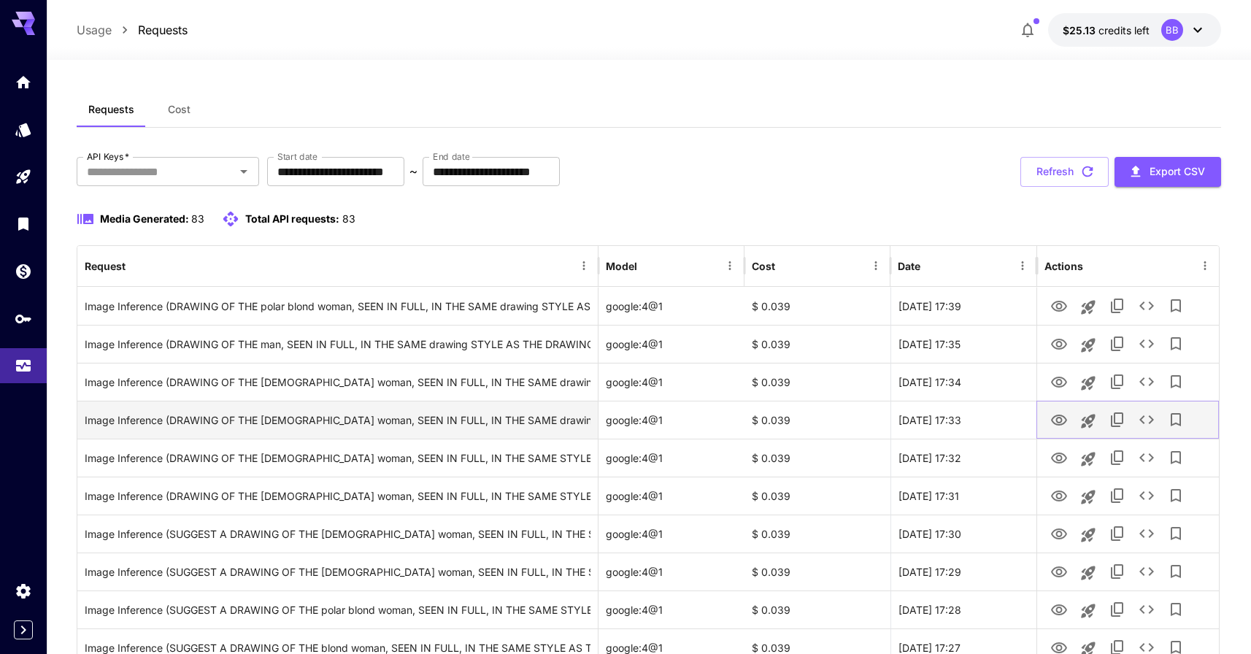
click at [1058, 419] on icon "View" at bounding box center [1059, 420] width 16 height 11
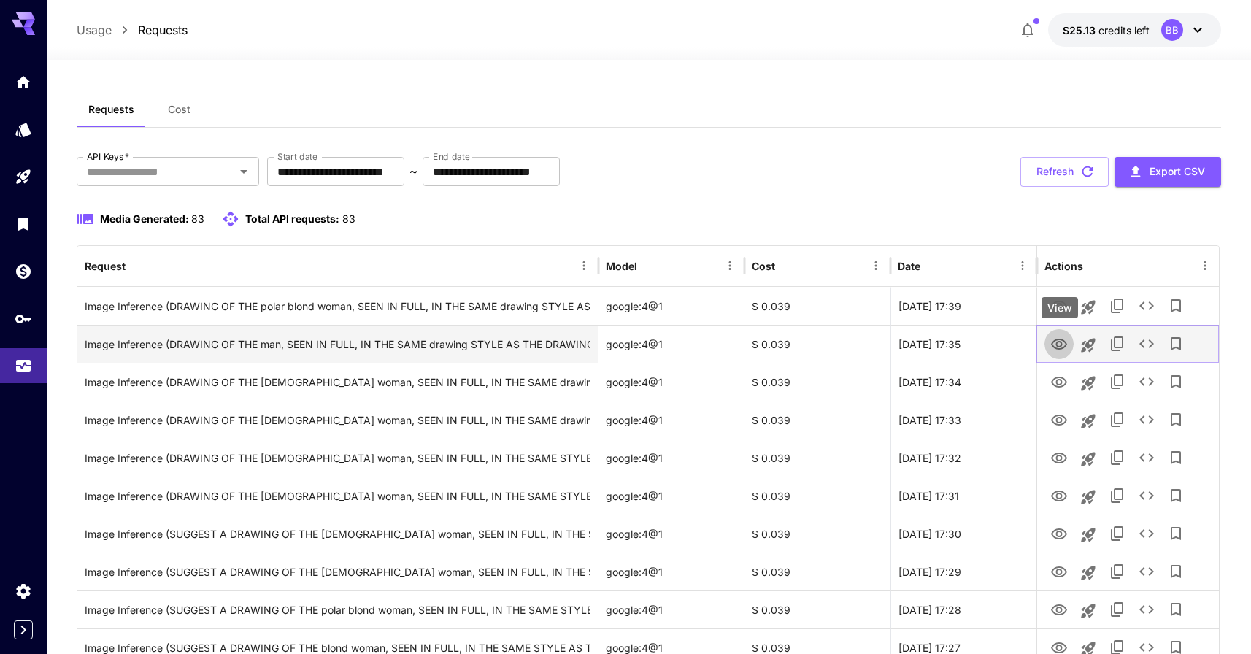
click at [1056, 343] on icon "View" at bounding box center [1060, 345] width 18 height 18
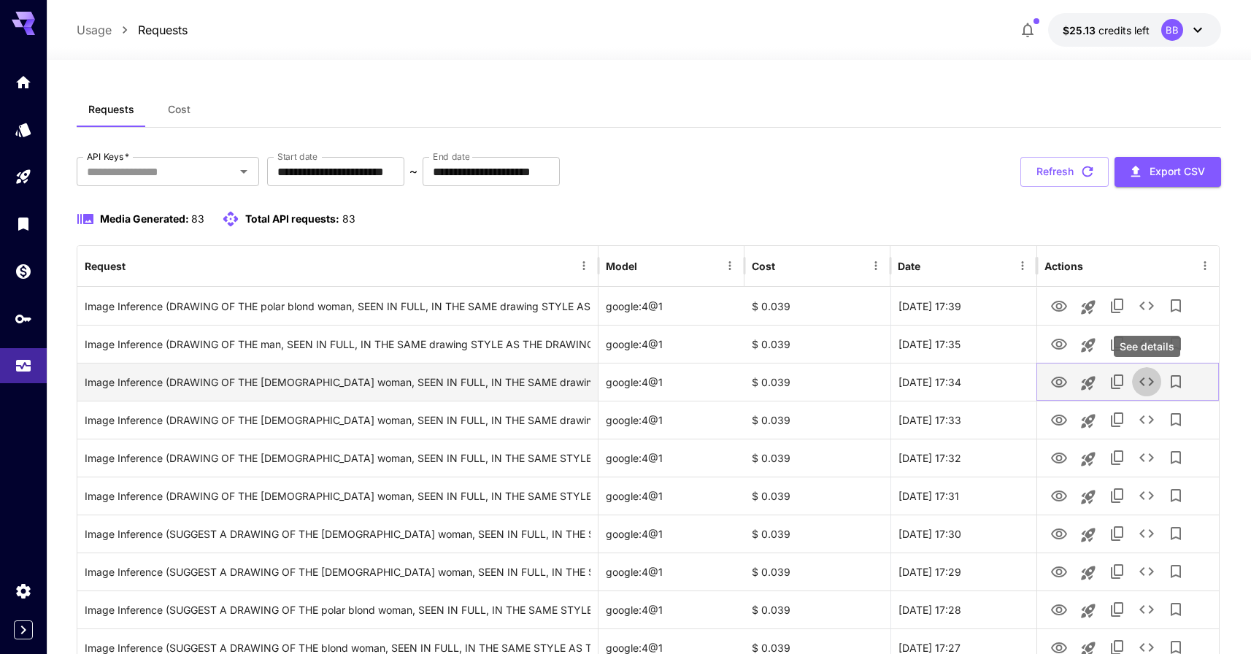
click at [1145, 379] on icon "See details" at bounding box center [1147, 382] width 18 height 18
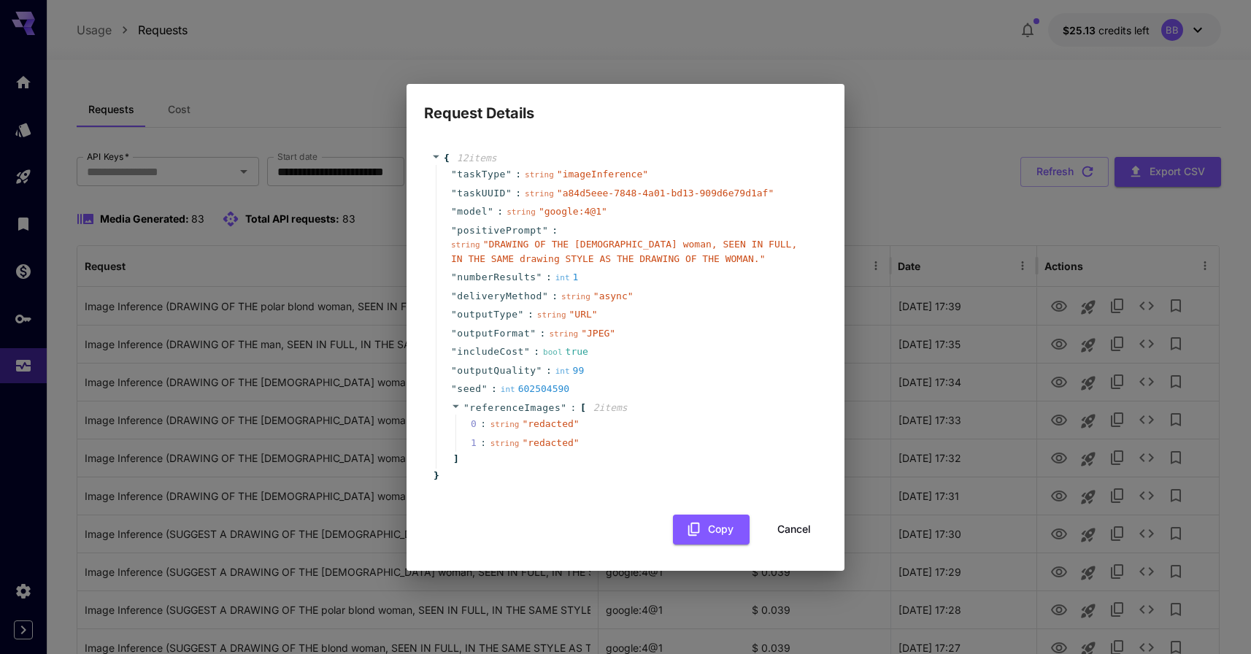
click at [791, 529] on button "Cancel" at bounding box center [794, 530] width 66 height 30
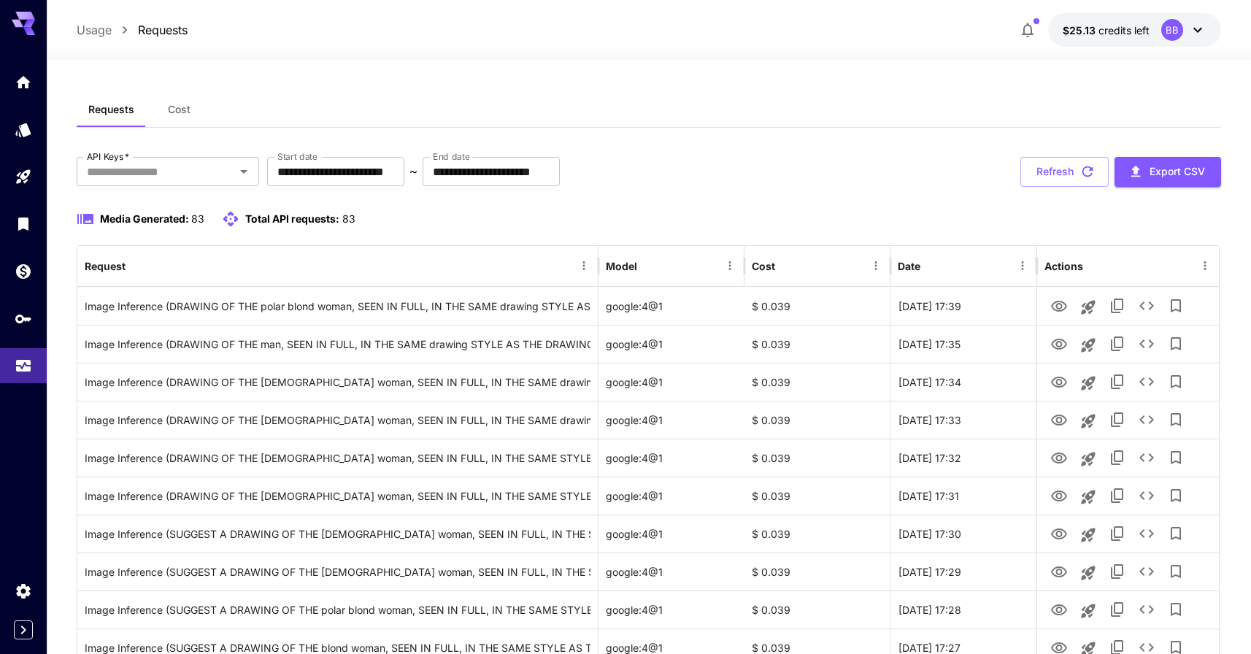
click at [759, 185] on div "**********" at bounding box center [649, 172] width 1145 height 30
click at [720, 176] on div "**********" at bounding box center [649, 172] width 1145 height 30
click at [487, 0] on div "Usage Requests $25.13 credits left BB" at bounding box center [649, 30] width 1205 height 60
